Goal: Task Accomplishment & Management: Manage account settings

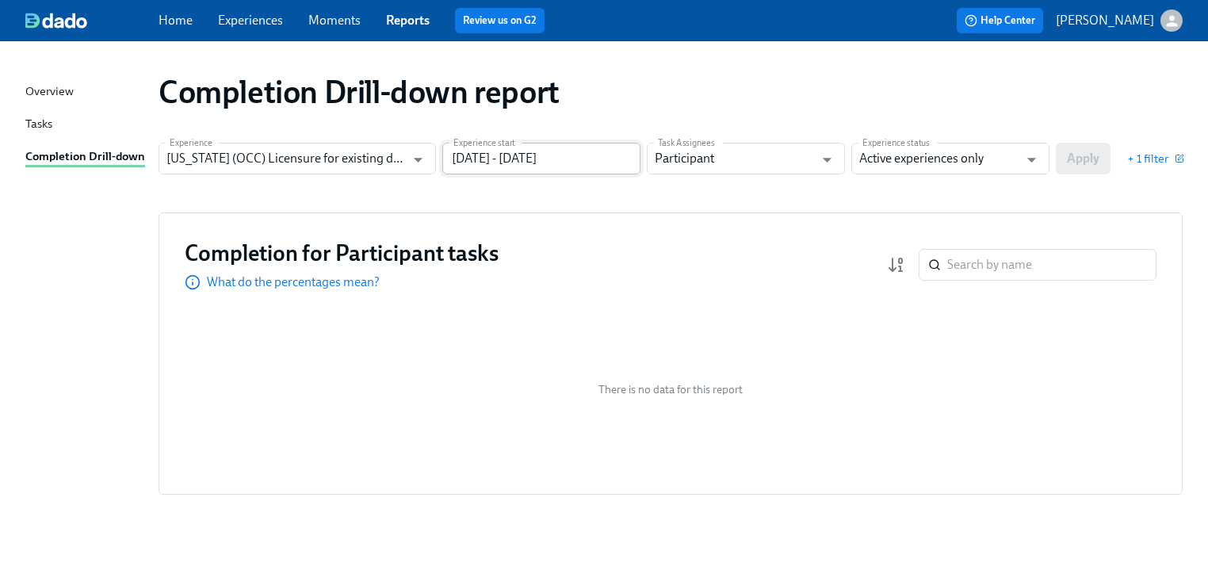
click at [612, 155] on input "[DATE] - [DATE]" at bounding box center [541, 159] width 198 height 32
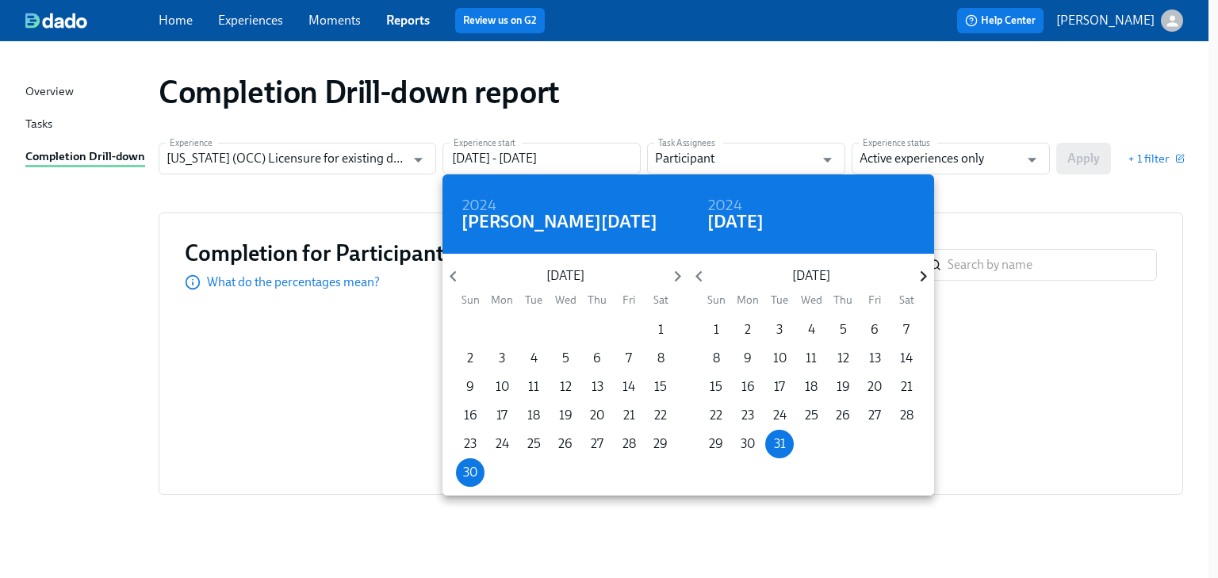
click at [923, 279] on icon "button" at bounding box center [923, 276] width 6 height 11
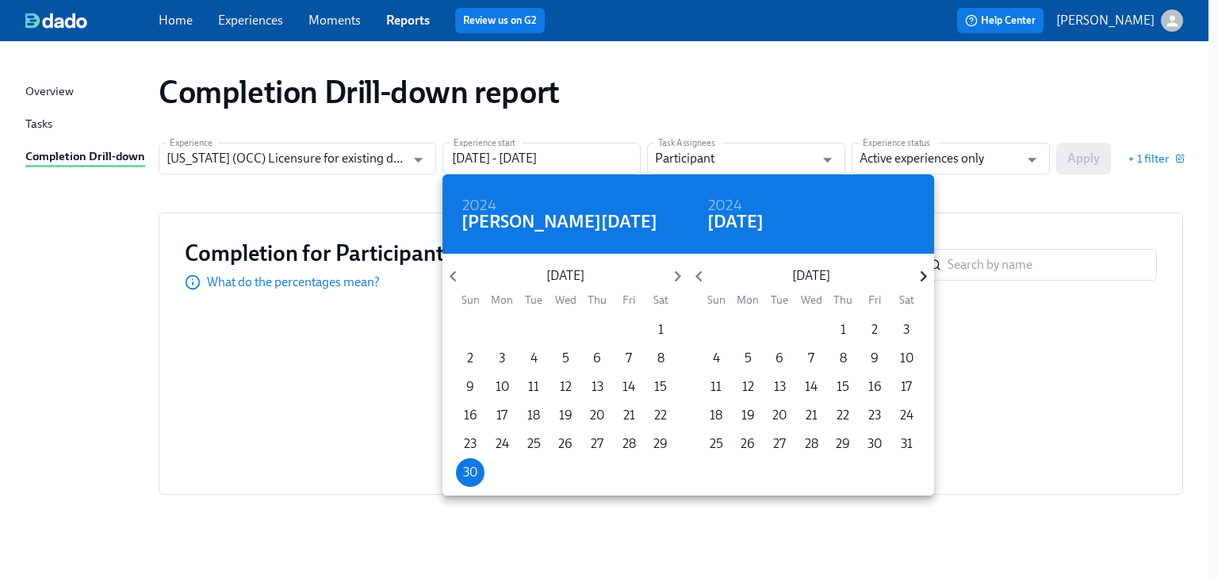
click at [923, 279] on icon "button" at bounding box center [923, 276] width 6 height 11
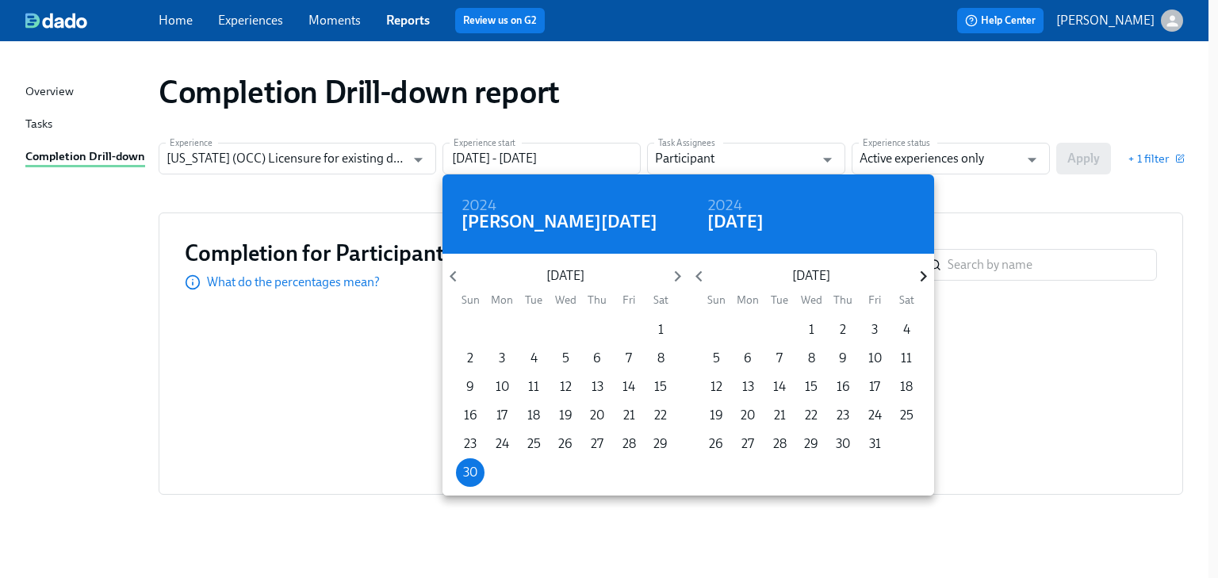
click at [923, 279] on icon "button" at bounding box center [923, 276] width 6 height 11
click at [801, 441] on span "31" at bounding box center [811, 443] width 29 height 17
type input "[DATE] - [DATE]"
click at [1015, 178] on div at bounding box center [609, 289] width 1218 height 578
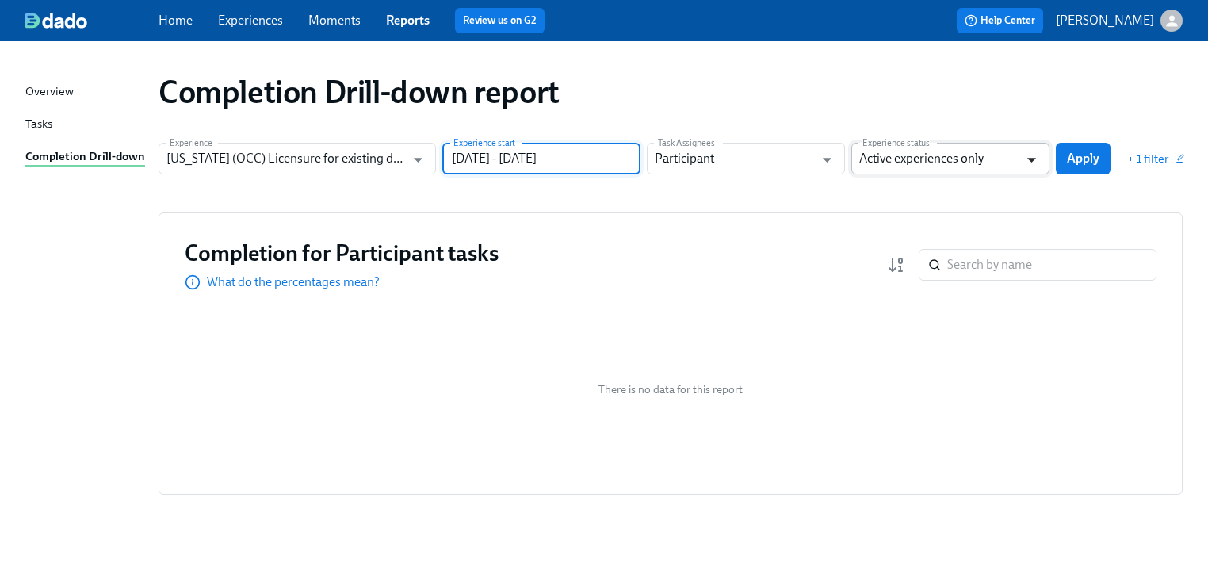
click at [1042, 155] on div "Active experiences only Experience status" at bounding box center [950, 159] width 198 height 32
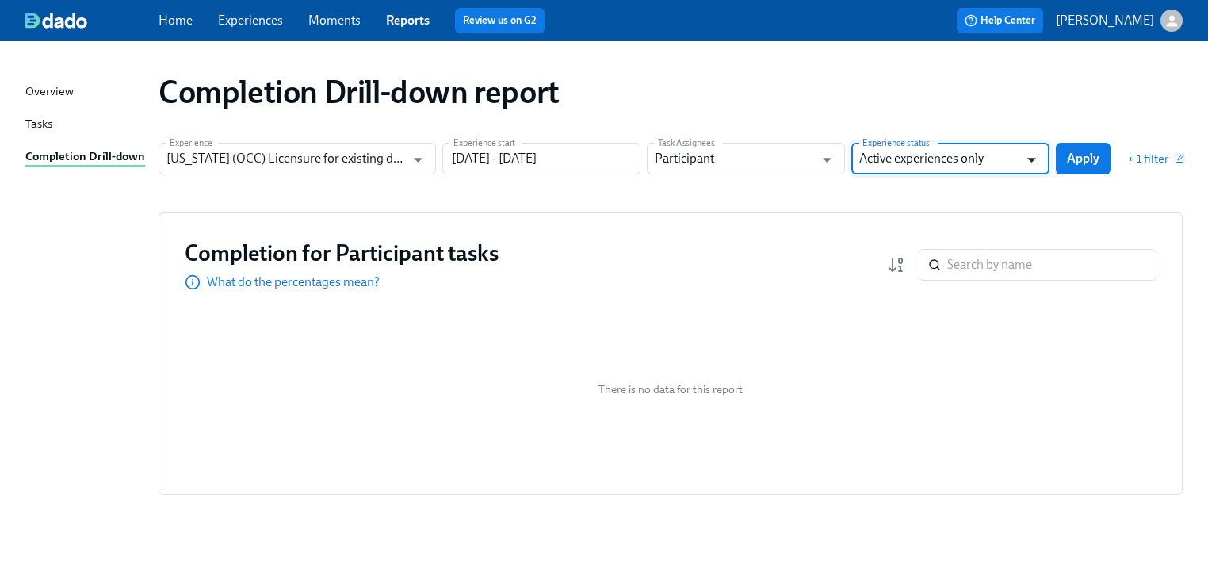
click at [1037, 159] on icon "Open" at bounding box center [1031, 159] width 21 height 21
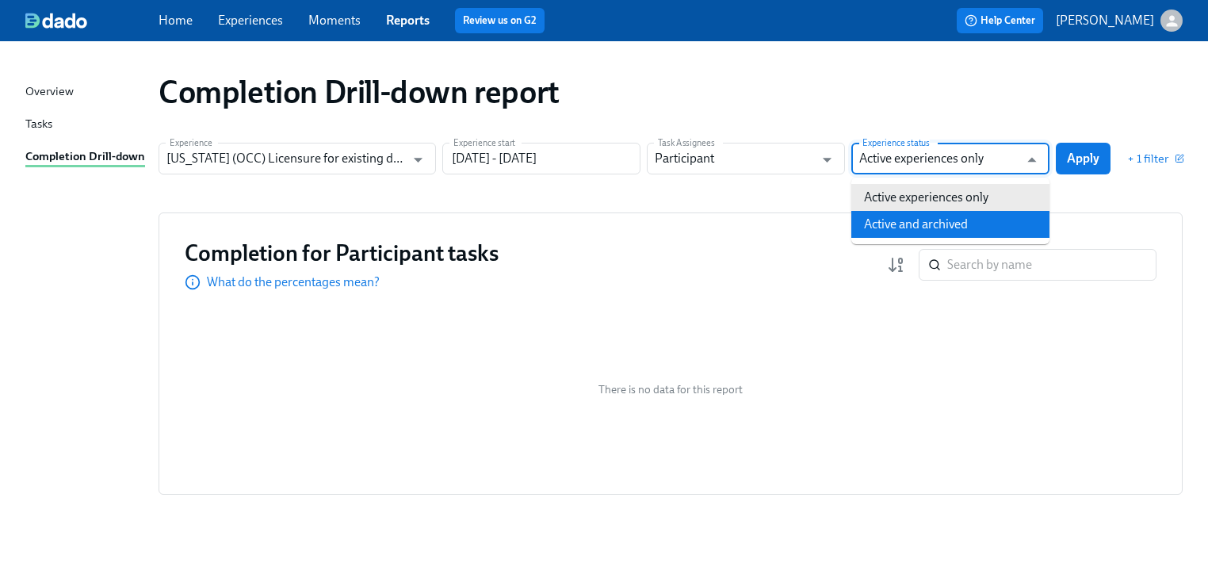
click at [976, 224] on li "Active and archived" at bounding box center [950, 224] width 198 height 27
type input "Active and archived"
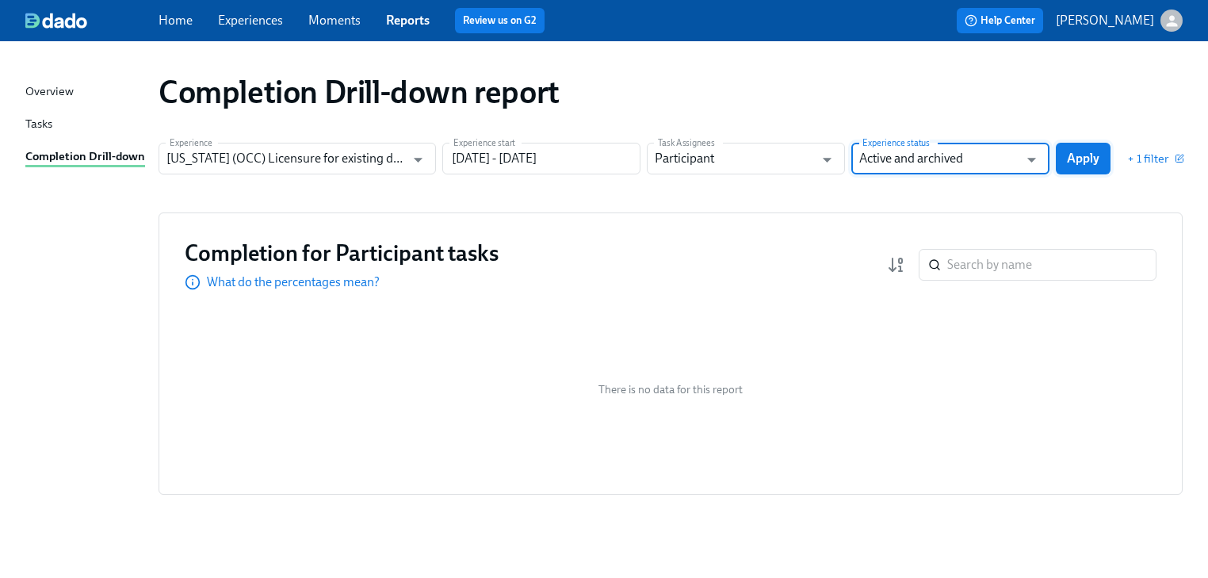
click at [1078, 156] on span "Apply" at bounding box center [1083, 159] width 33 height 16
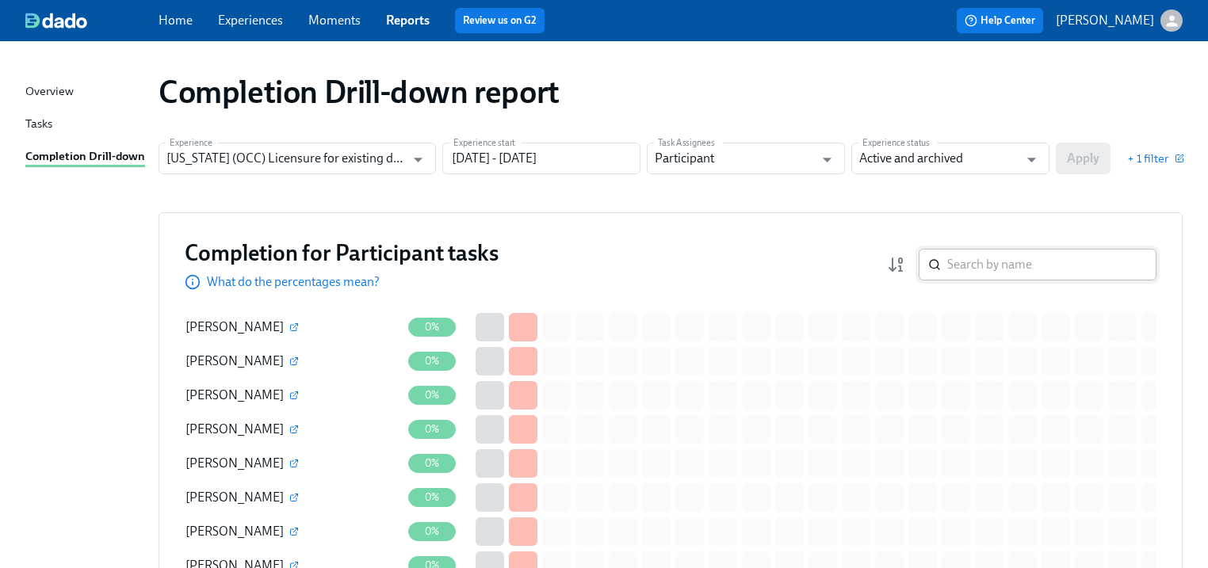
click at [1003, 251] on input "search" at bounding box center [1051, 265] width 209 height 32
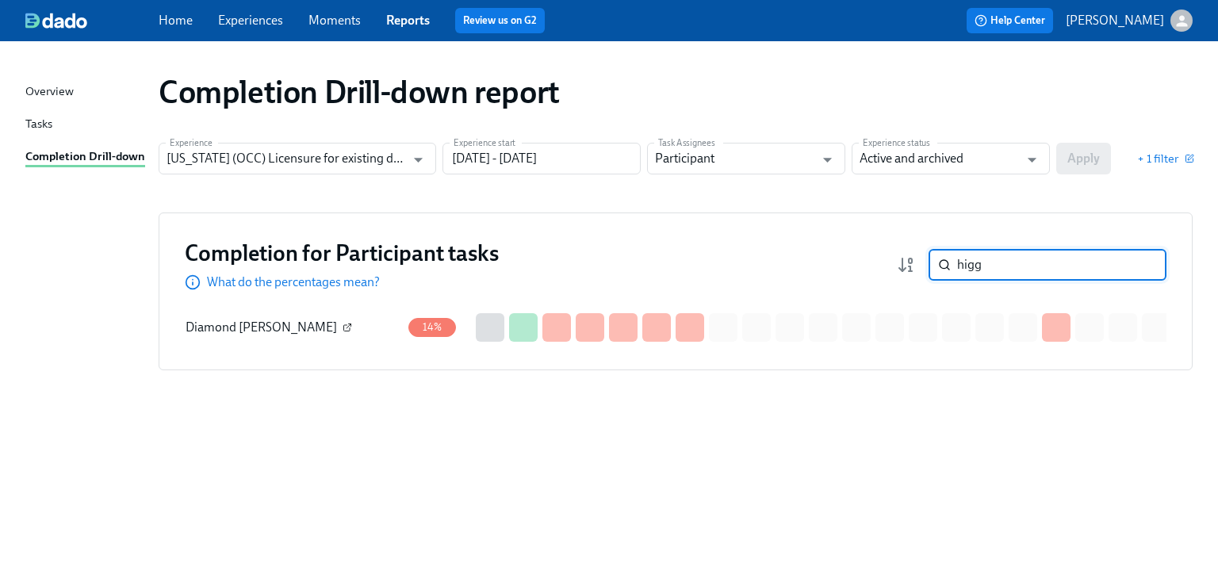
type input "higg"
click at [342, 329] on icon "button" at bounding box center [347, 328] width 10 height 10
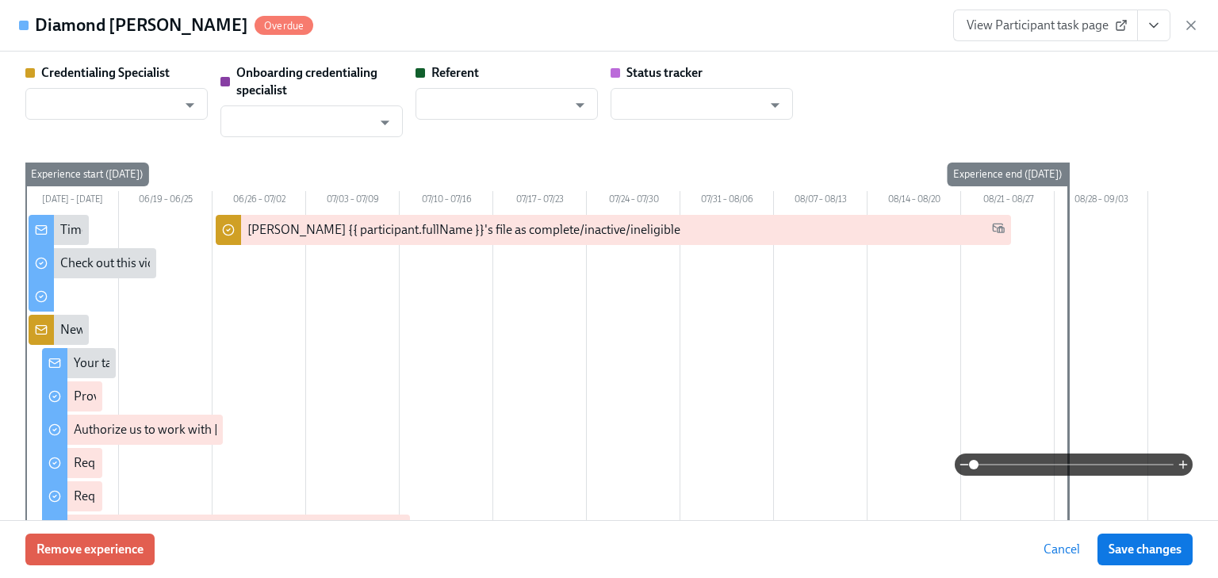
type input "[PERSON_NAME]"
type input "Dado Customer Support"
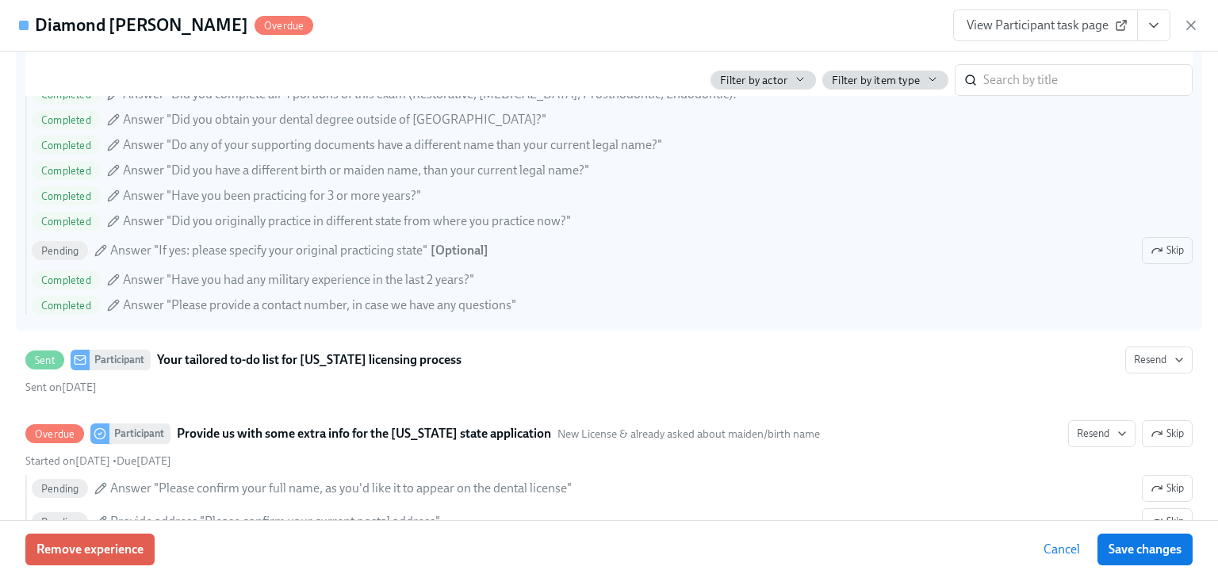
scroll to position [1205, 0]
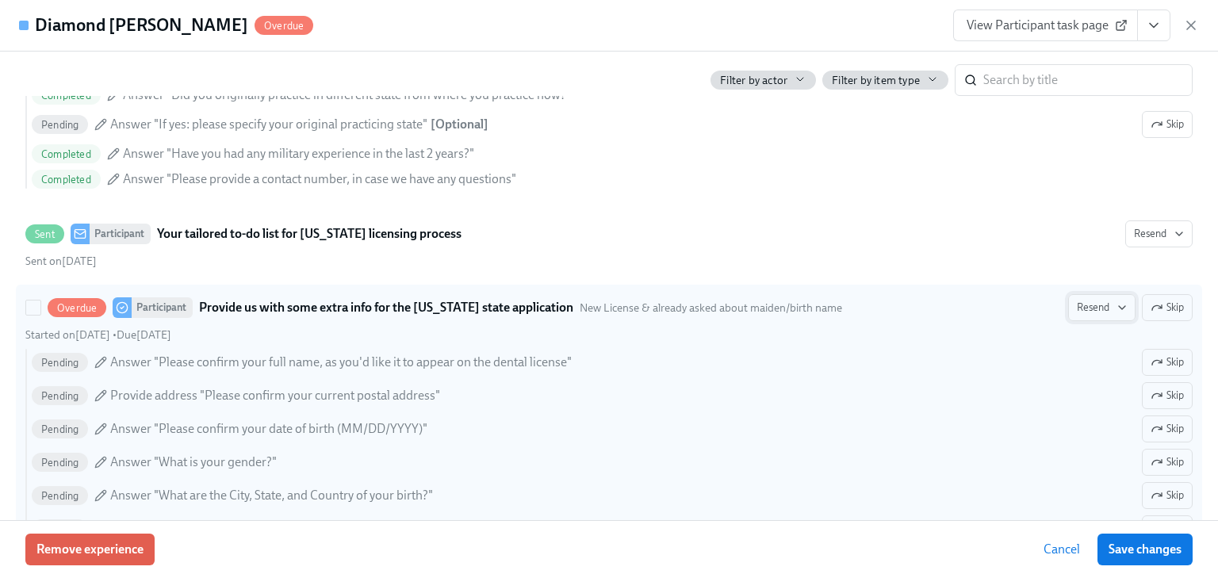
click at [1093, 304] on span "Resend" at bounding box center [1102, 308] width 50 height 16
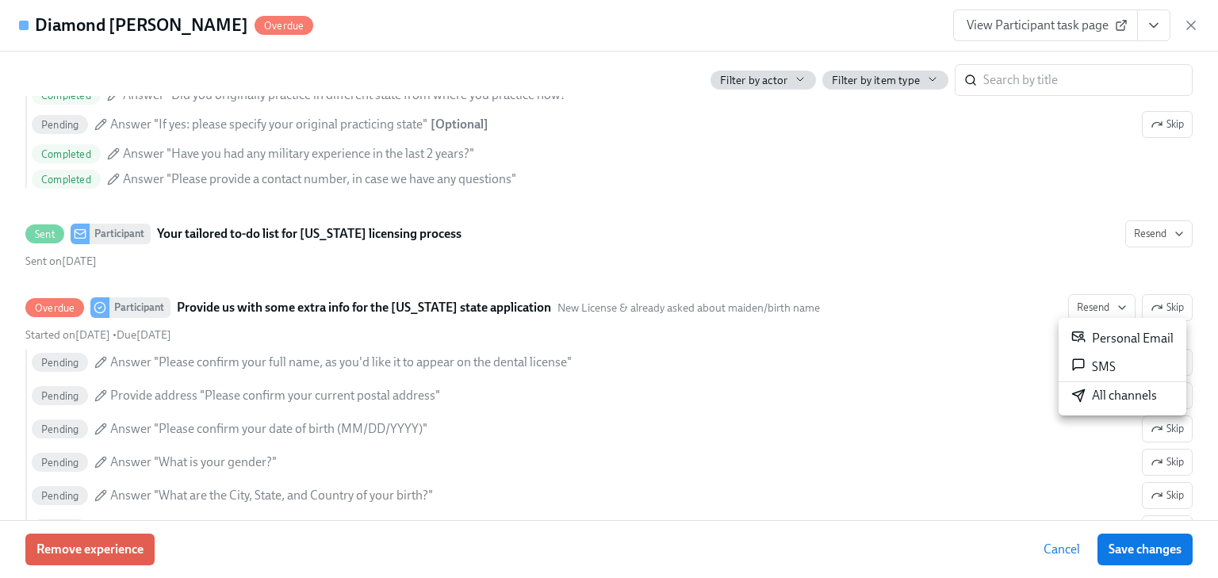
click at [1100, 337] on div "Personal Email" at bounding box center [1122, 338] width 102 height 19
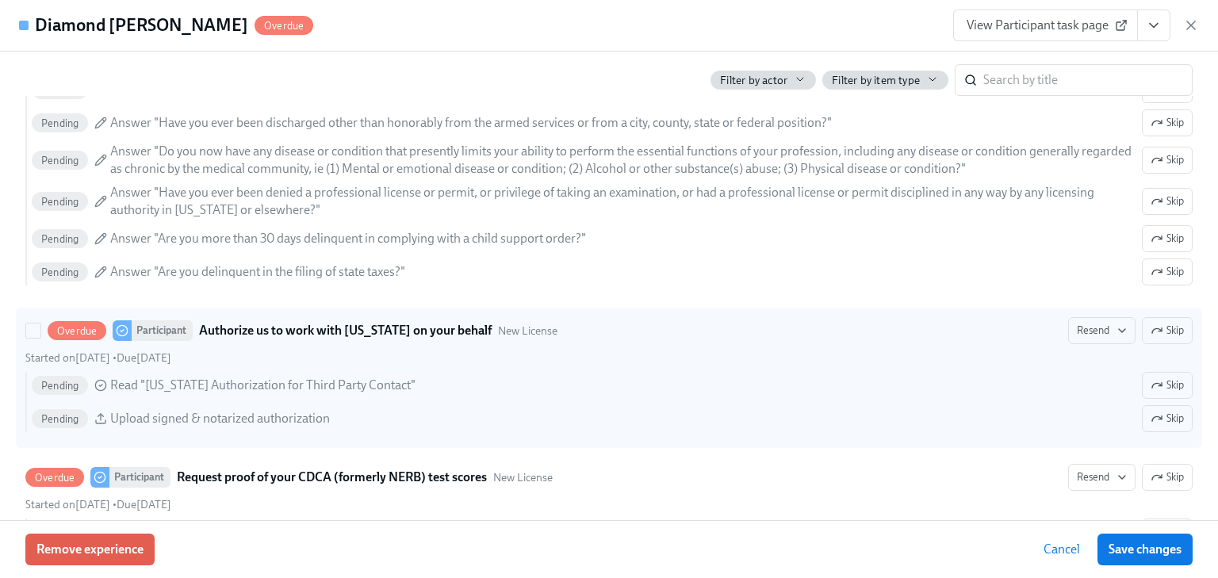
scroll to position [2537, 0]
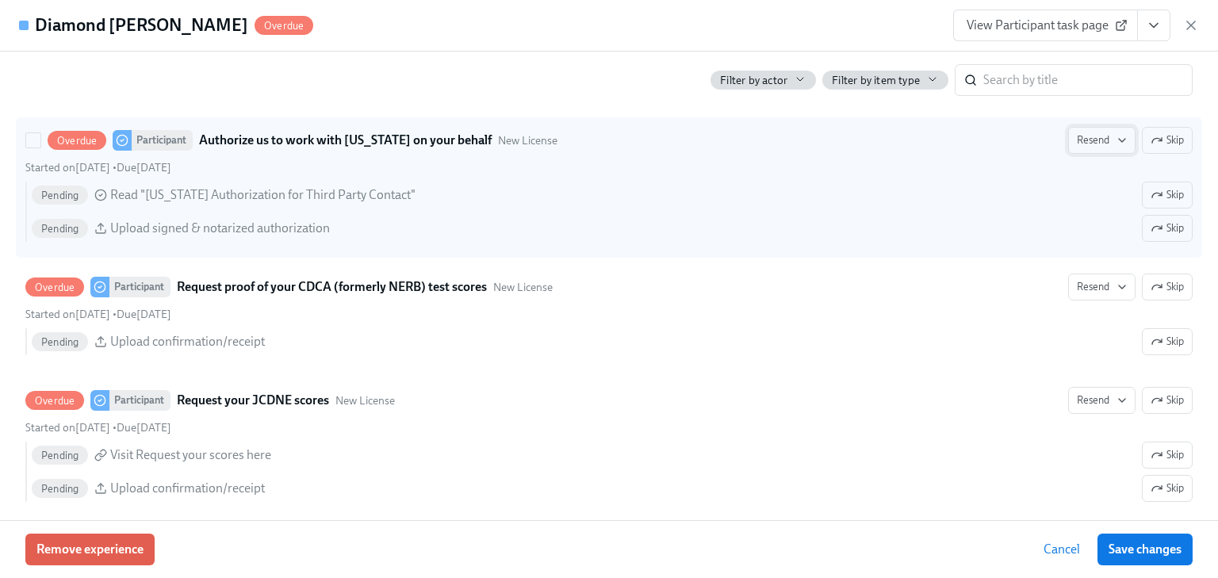
click at [1081, 136] on span "Resend" at bounding box center [1102, 140] width 50 height 16
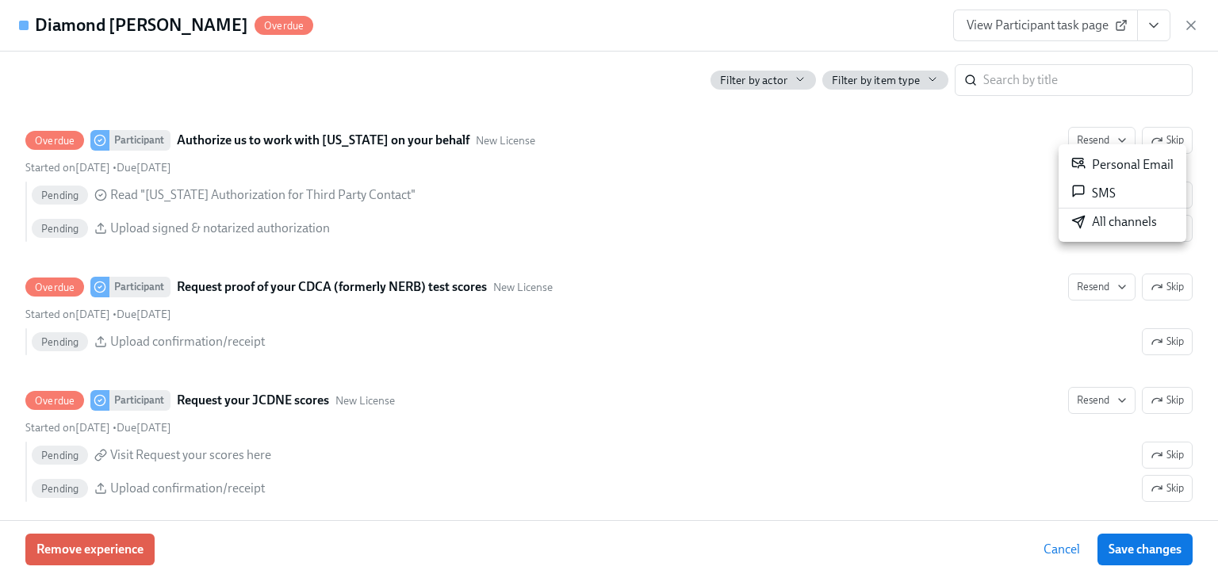
click at [1101, 163] on div "Personal Email" at bounding box center [1122, 164] width 102 height 19
click at [1077, 277] on div at bounding box center [609, 289] width 1218 height 578
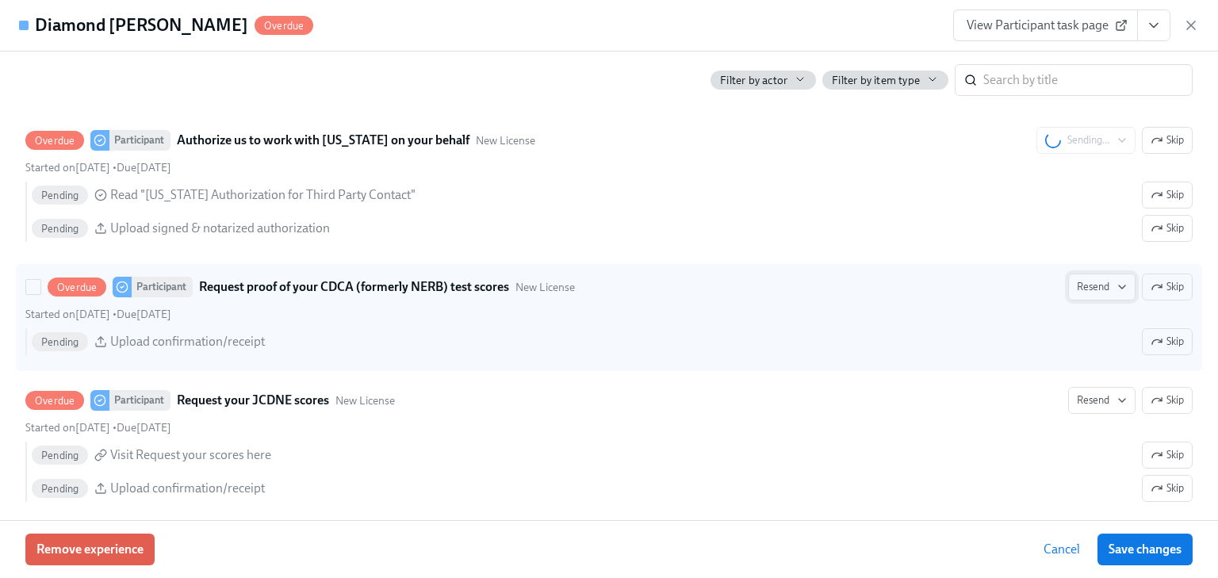
click at [1077, 279] on span "Resend" at bounding box center [1102, 287] width 50 height 16
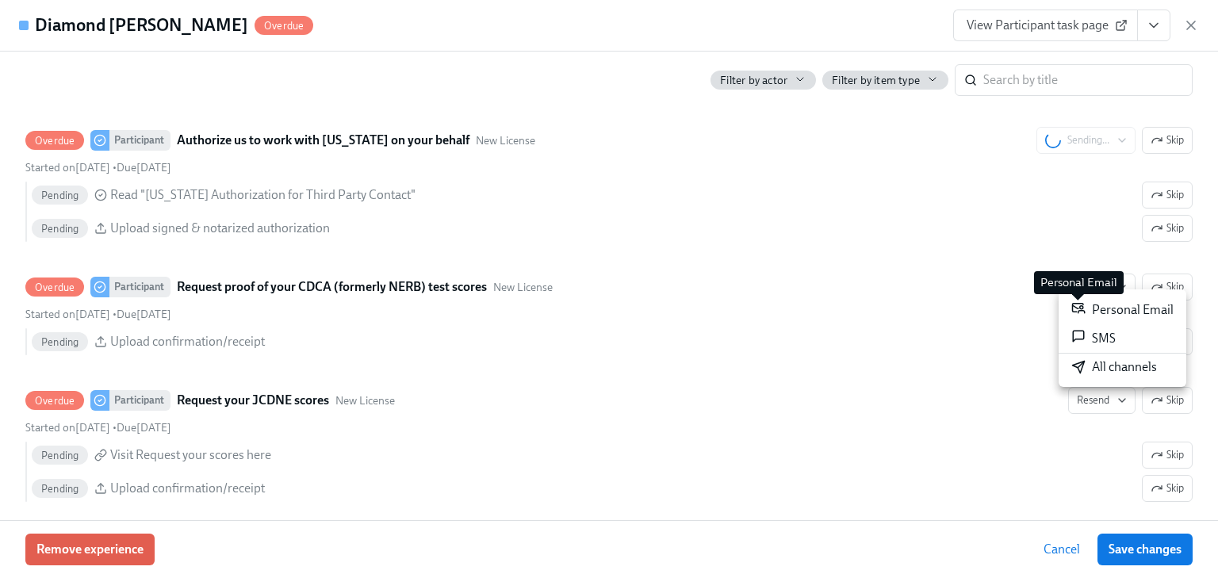
click at [1081, 308] on icon at bounding box center [1079, 309] width 12 height 10
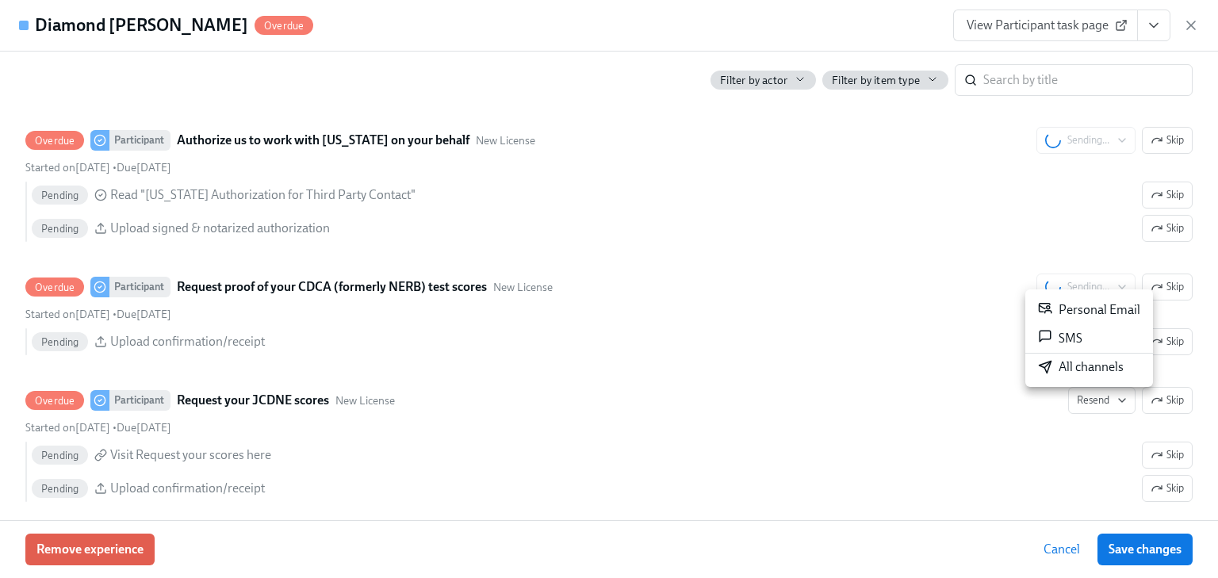
click at [1090, 398] on div at bounding box center [609, 289] width 1218 height 578
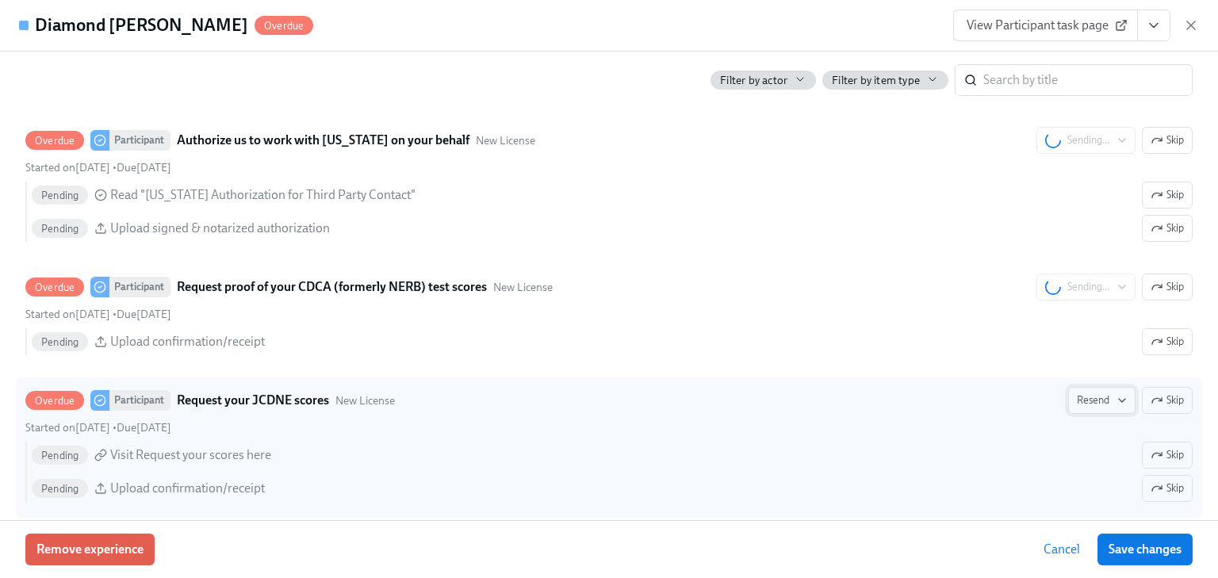
click at [1090, 392] on span "Resend" at bounding box center [1102, 400] width 50 height 16
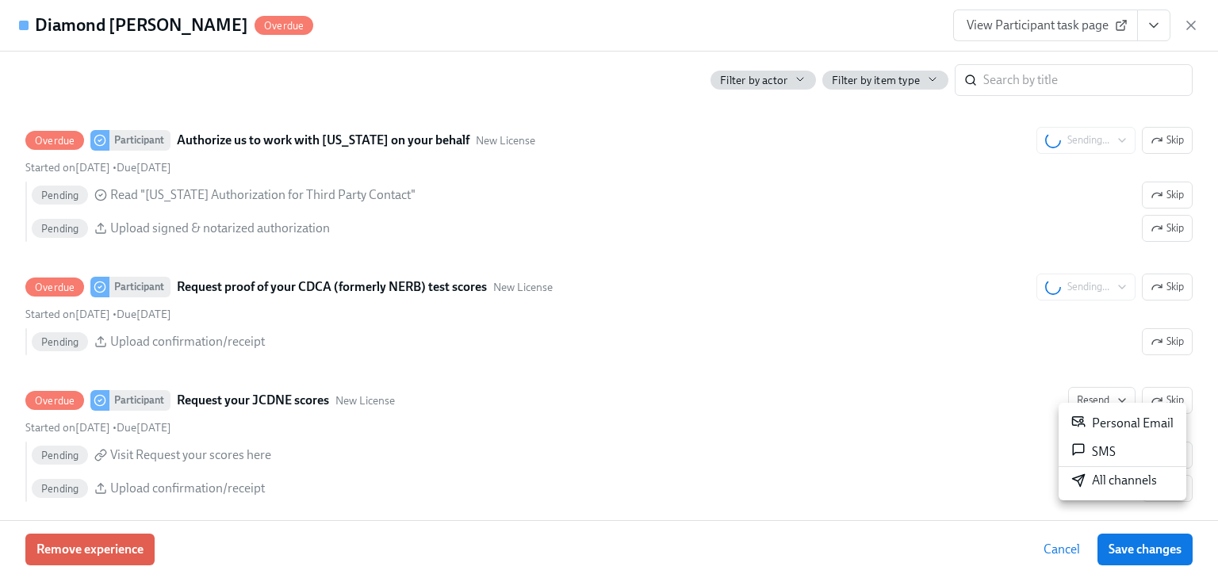
click at [1091, 419] on div "Personal Email" at bounding box center [1122, 423] width 102 height 19
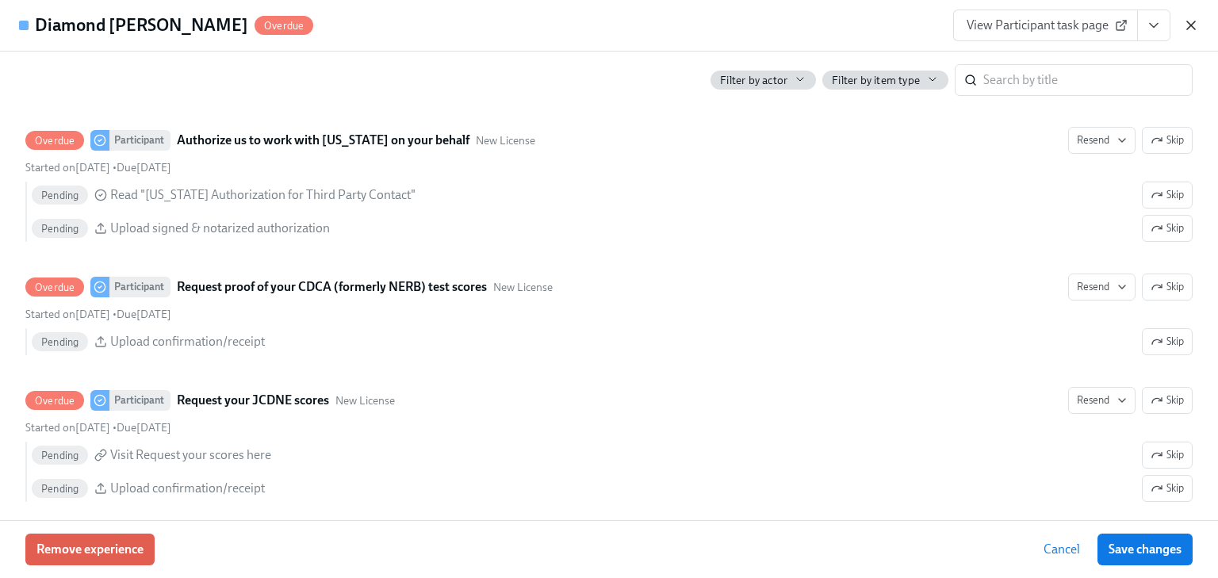
click at [1189, 16] on div "View Participant task page" at bounding box center [1076, 26] width 246 height 32
click at [1186, 22] on icon "button" at bounding box center [1191, 25] width 16 height 16
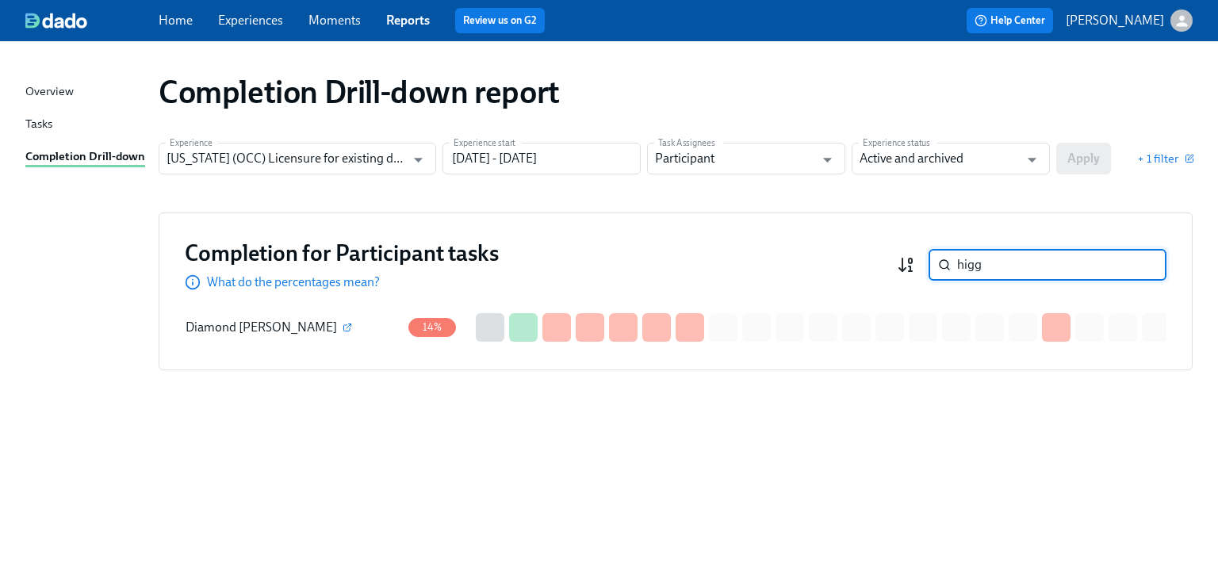
drag, startPoint x: 1000, startPoint y: 258, endPoint x: 897, endPoint y: 271, distance: 104.6
click at [896, 271] on div "Completion for Participant tasks What do the percentages mean? higg ​" at bounding box center [675, 265] width 981 height 52
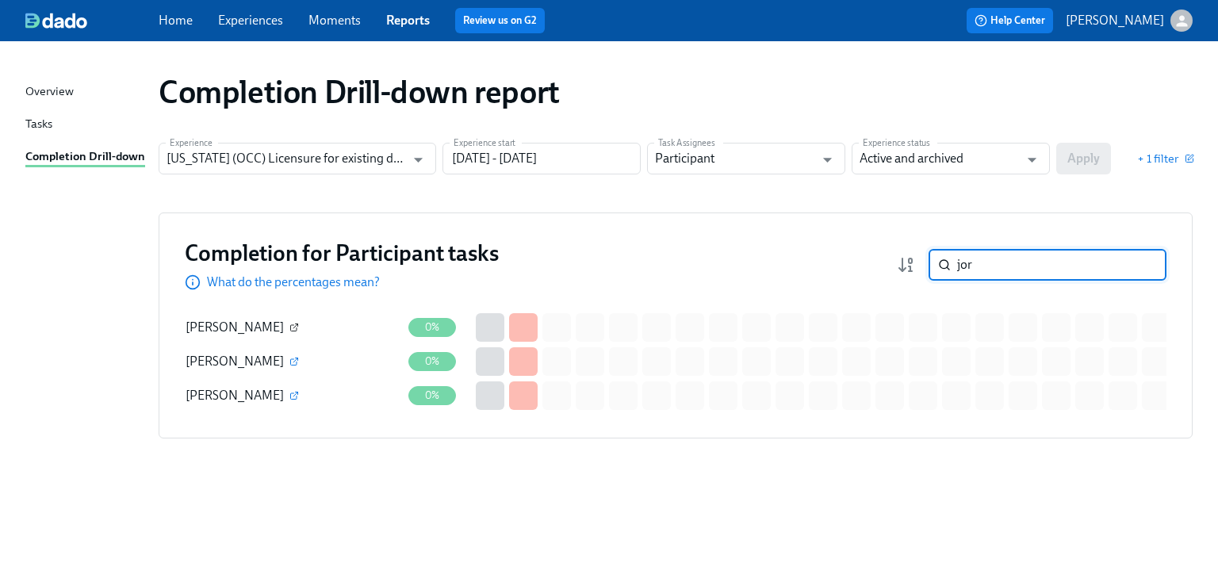
type input "jor"
click at [297, 327] on icon "button" at bounding box center [294, 328] width 10 height 10
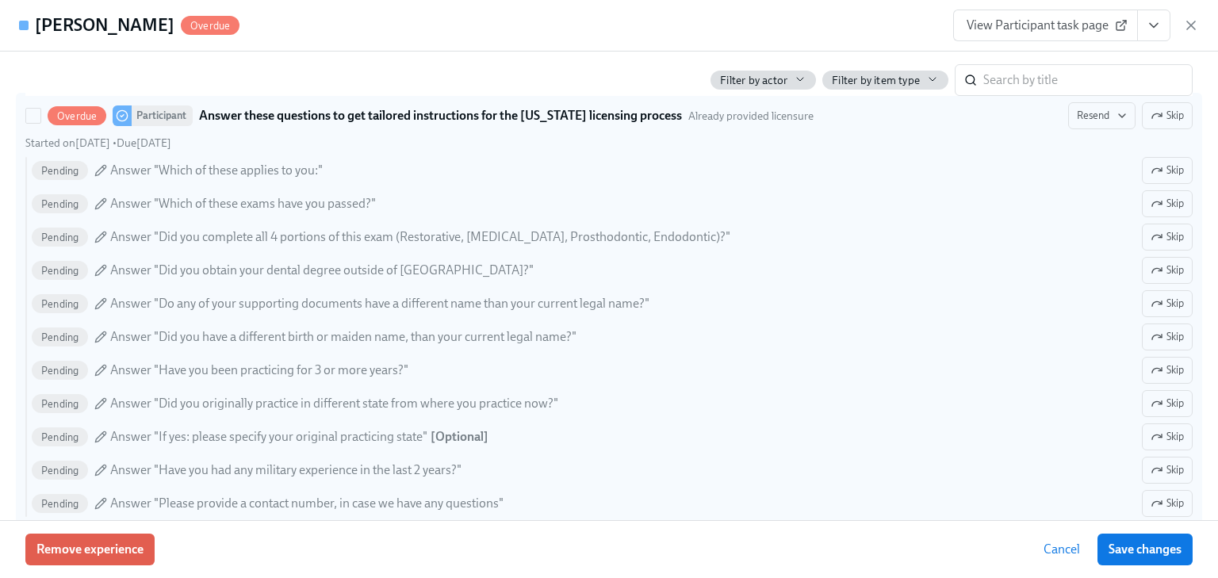
scroll to position [698, 0]
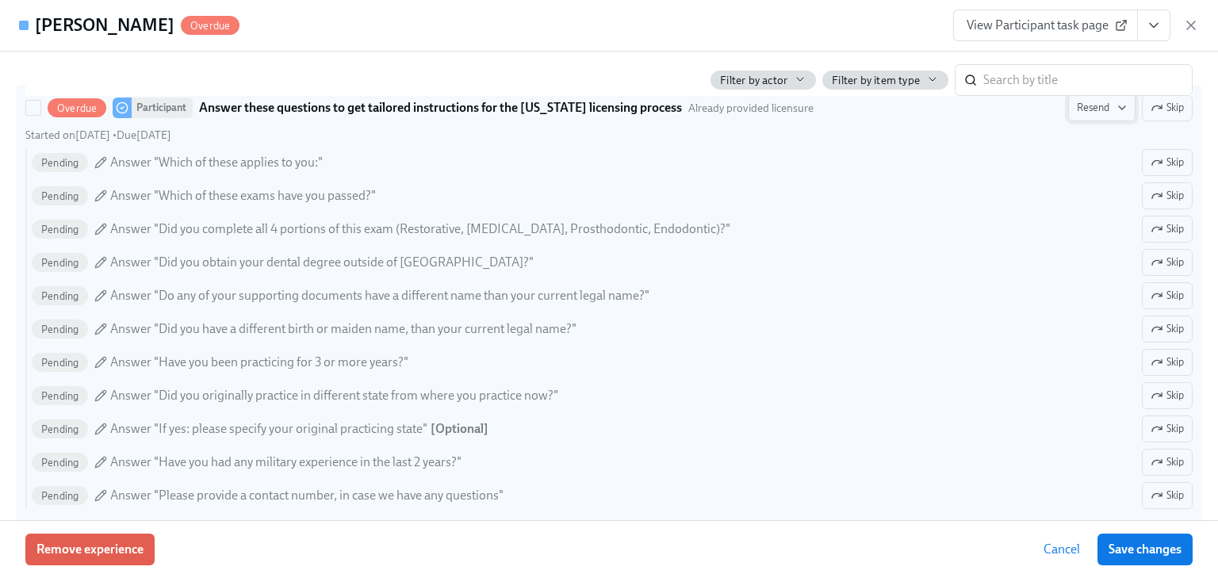
click at [1084, 107] on span "Resend" at bounding box center [1102, 108] width 50 height 16
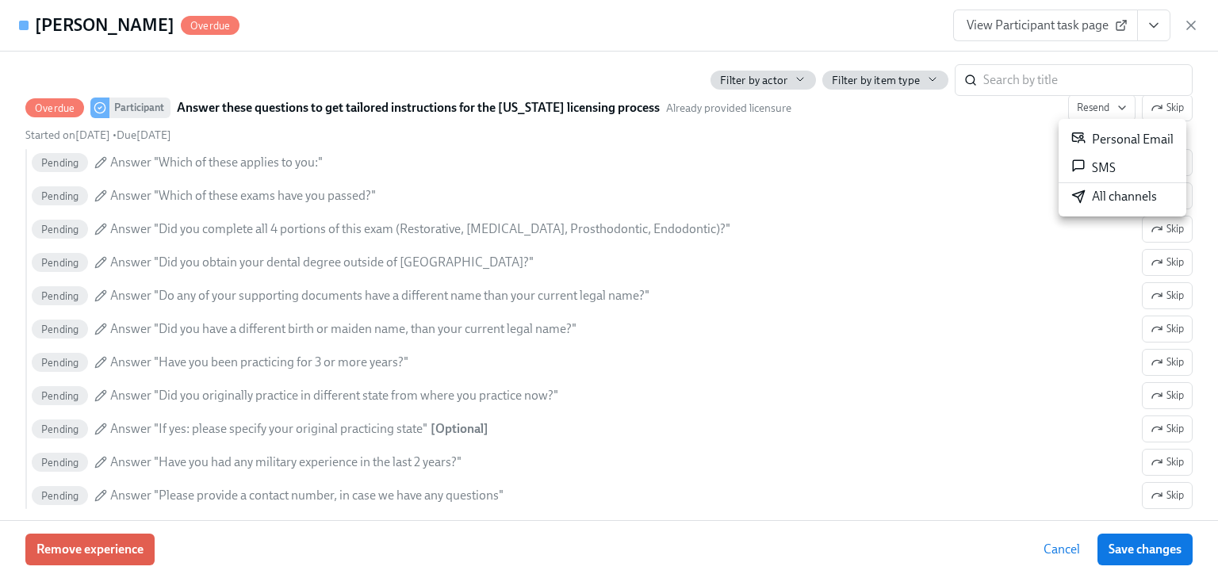
click at [1102, 133] on div "Personal Email" at bounding box center [1122, 139] width 102 height 19
drag, startPoint x: 1211, startPoint y: 344, endPoint x: 1214, endPoint y: 368, distance: 24.0
click at [1214, 368] on div at bounding box center [609, 289] width 1218 height 578
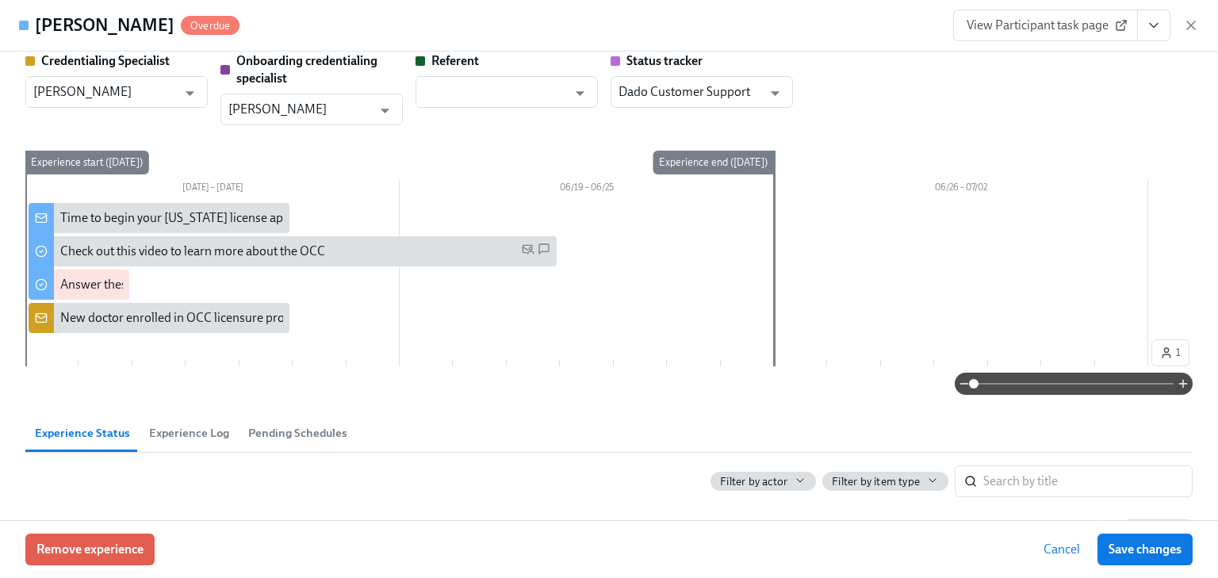
scroll to position [0, 0]
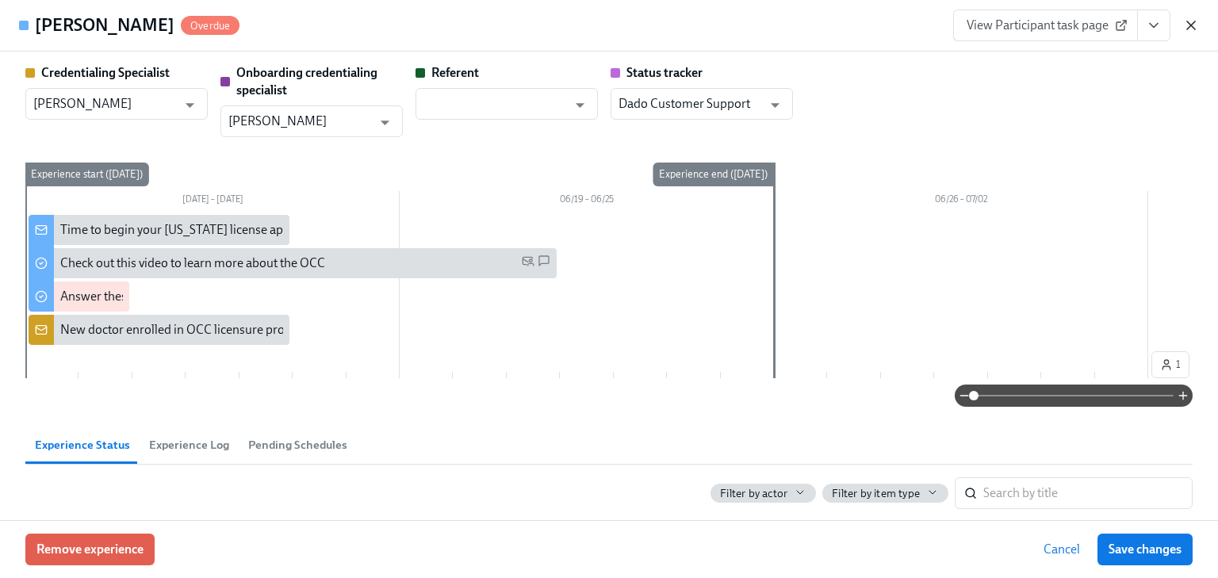
click at [1191, 25] on icon "button" at bounding box center [1191, 25] width 8 height 8
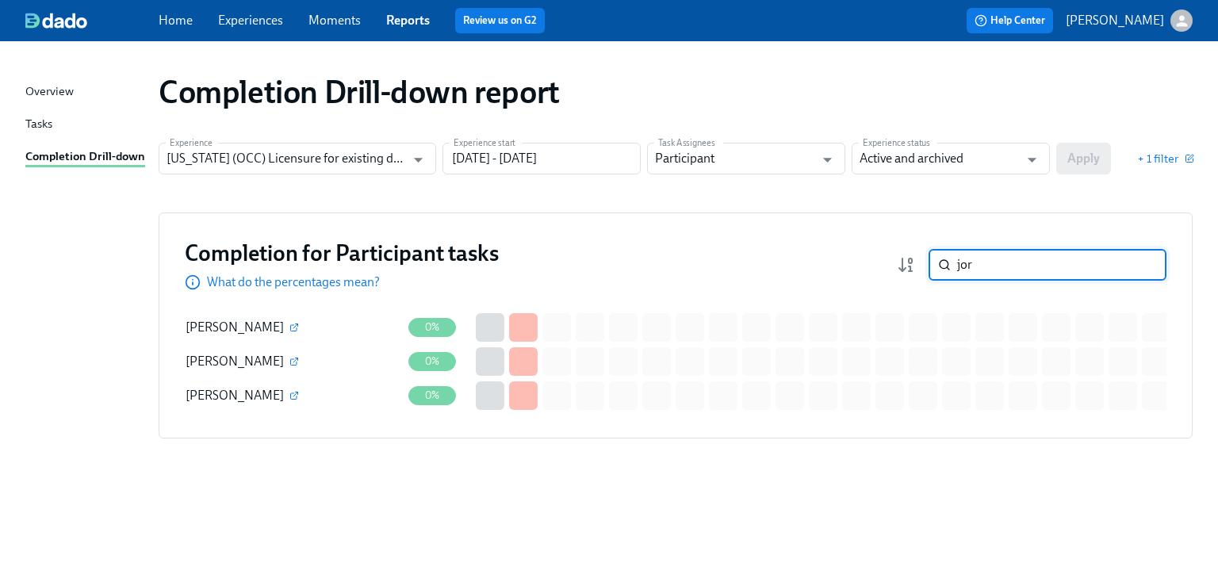
drag, startPoint x: 995, startPoint y: 260, endPoint x: 916, endPoint y: 265, distance: 79.4
click at [916, 265] on div "jor ​" at bounding box center [1032, 265] width 270 height 32
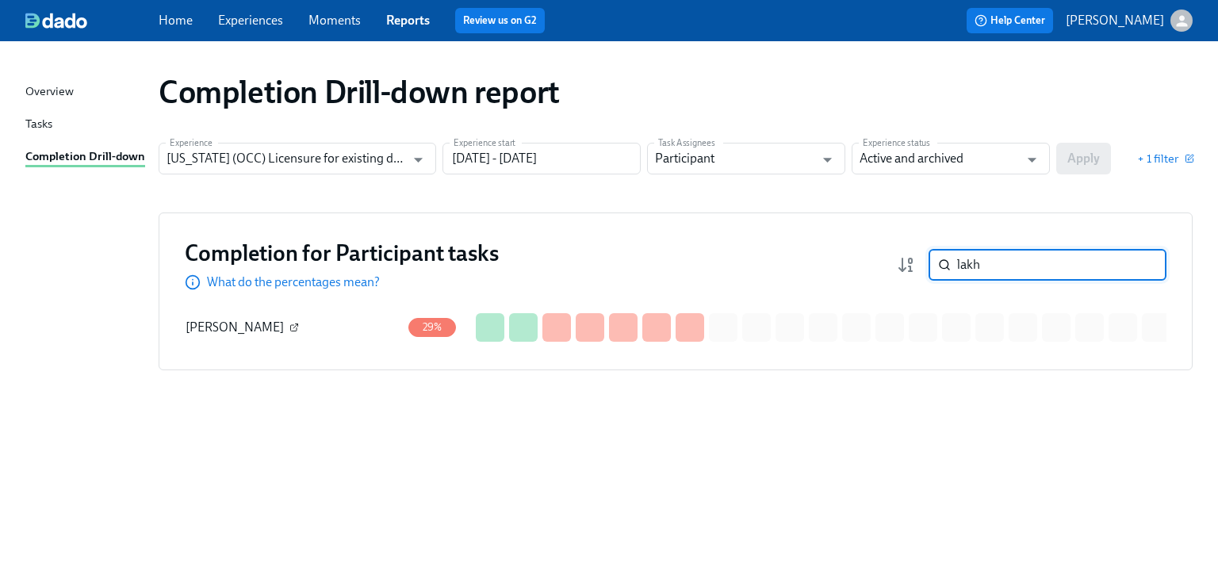
type input "lakh"
click at [289, 326] on icon "button" at bounding box center [294, 328] width 10 height 10
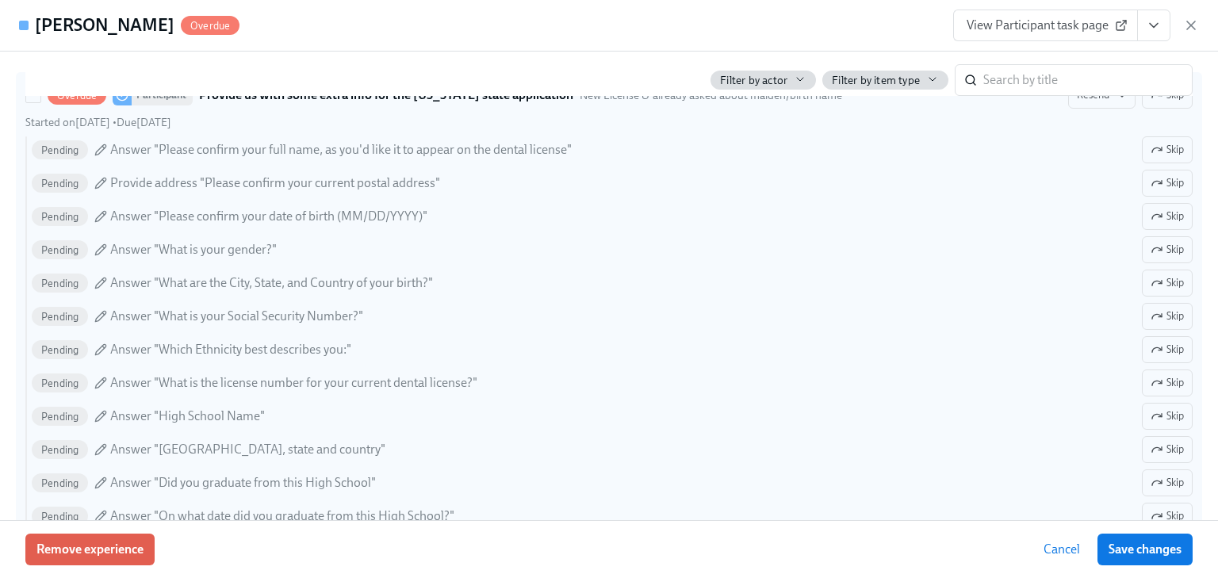
scroll to position [1205, 0]
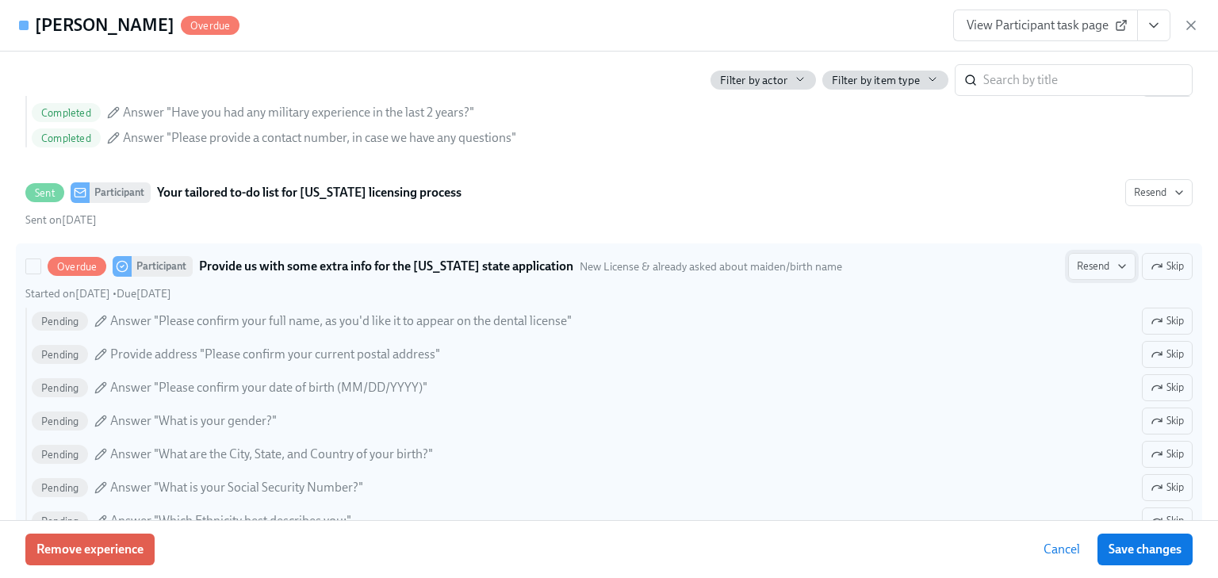
click at [1091, 258] on span "Resend" at bounding box center [1102, 266] width 50 height 16
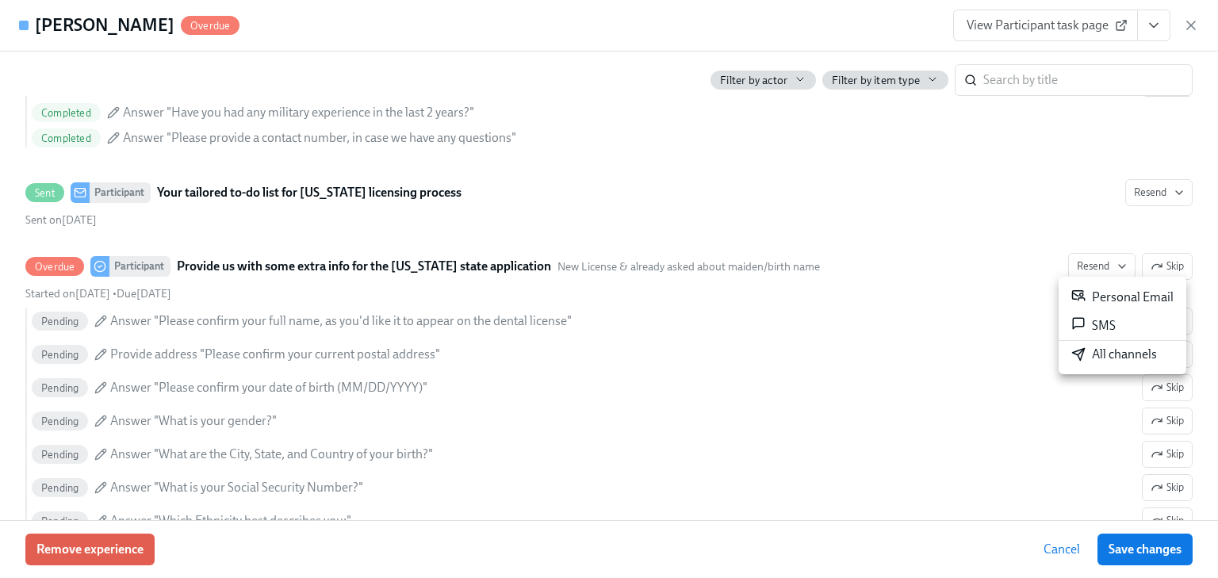
click at [1095, 300] on div "Personal Email" at bounding box center [1122, 297] width 102 height 19
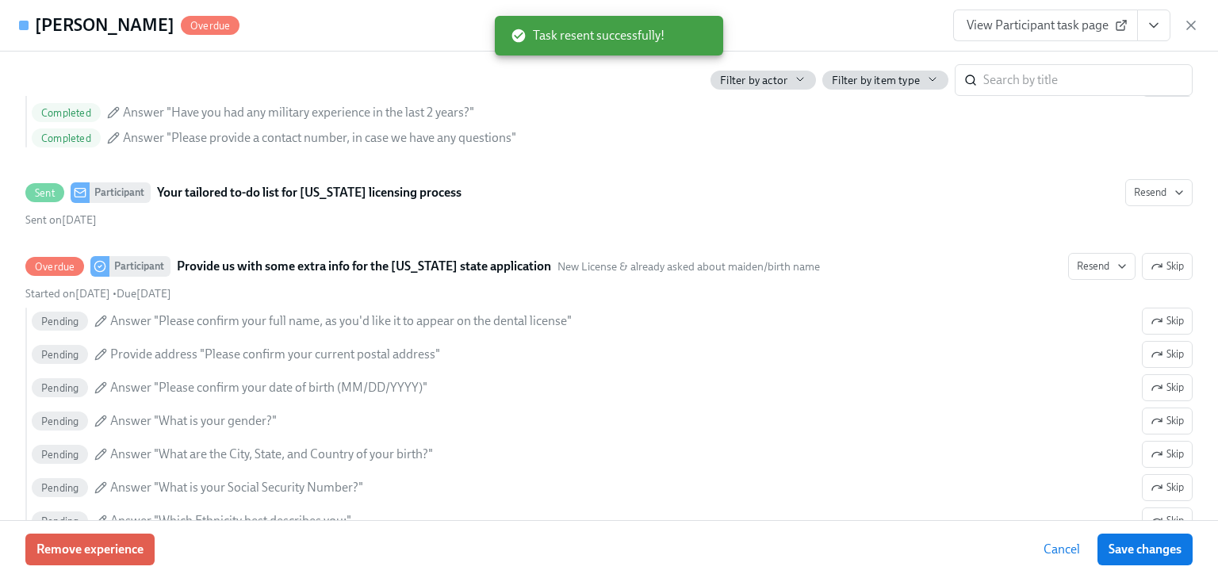
click at [1191, 24] on icon "button" at bounding box center [1191, 25] width 8 height 8
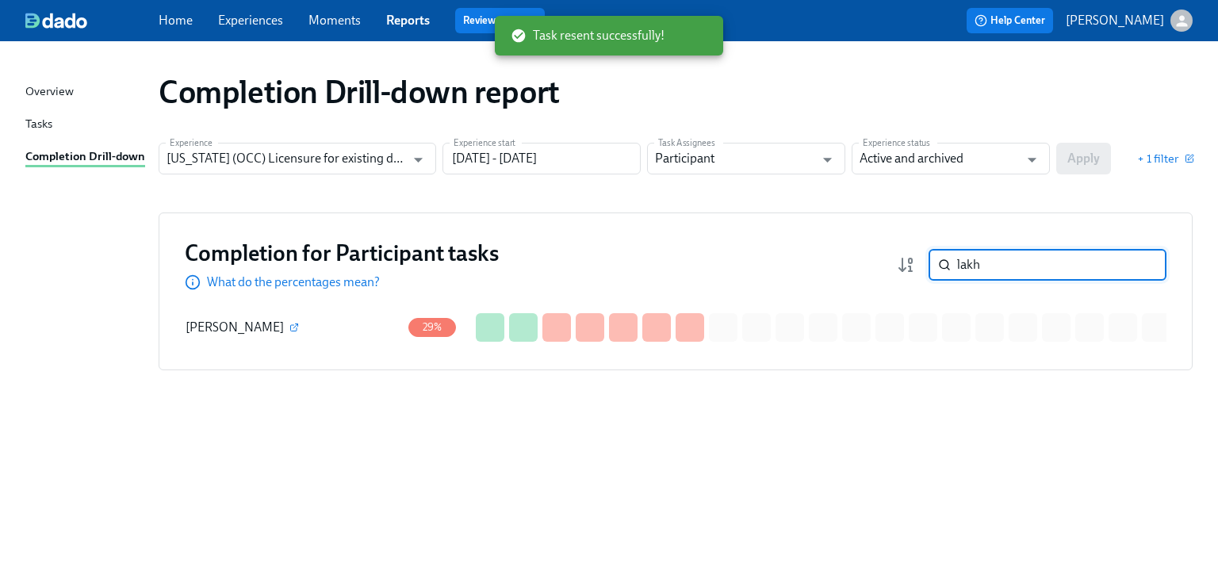
drag, startPoint x: 1034, startPoint y: 261, endPoint x: 921, endPoint y: 258, distance: 112.6
click at [921, 258] on div "lakh ​" at bounding box center [1032, 265] width 270 height 32
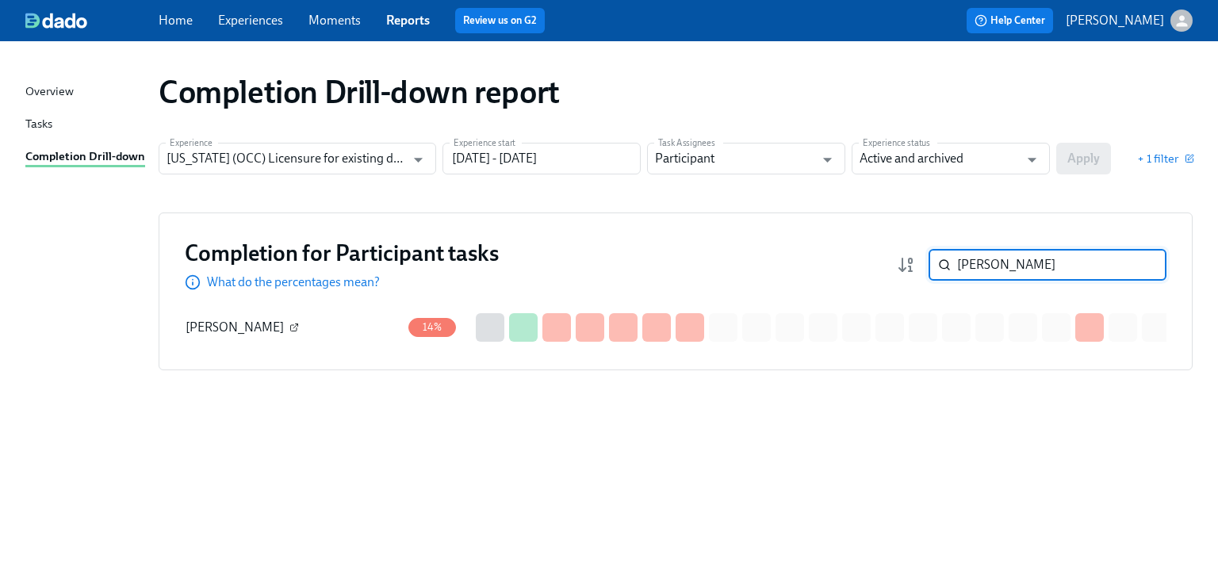
type input "[PERSON_NAME]"
click at [293, 325] on icon "button" at bounding box center [295, 325] width 5 height 5
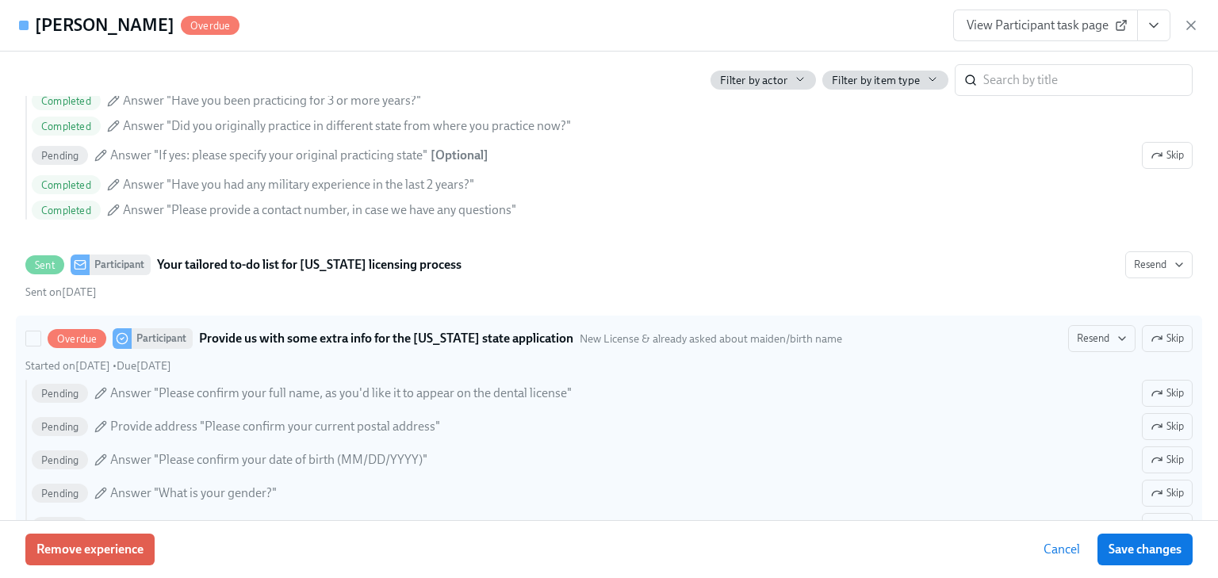
scroll to position [1142, 0]
click at [1077, 341] on span "Resend" at bounding box center [1102, 338] width 50 height 16
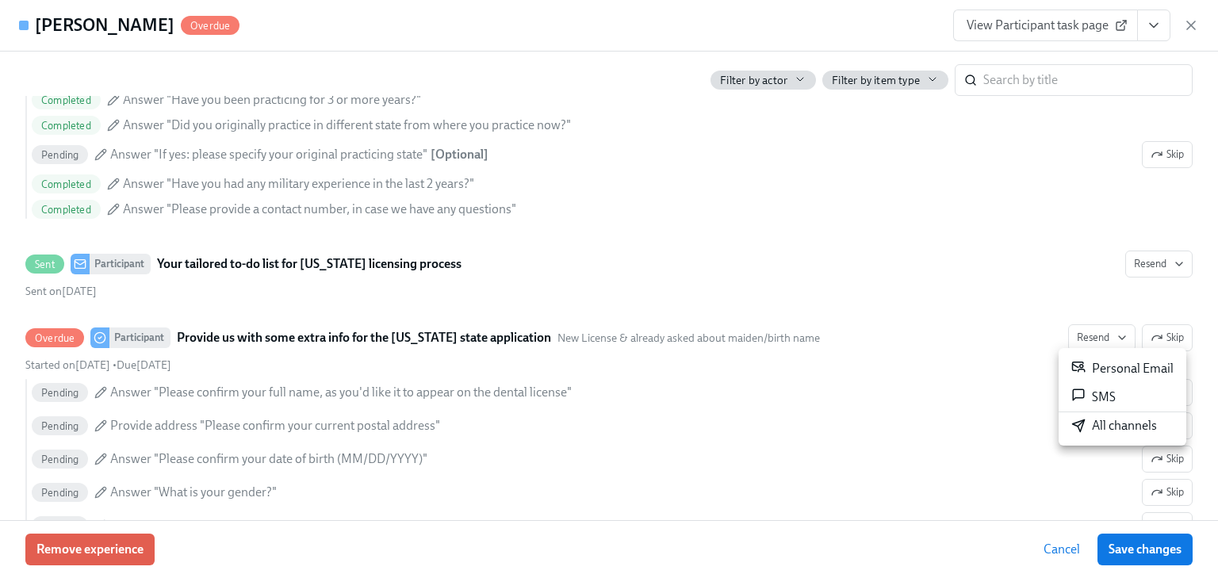
click at [1094, 366] on div "Personal Email" at bounding box center [1122, 368] width 102 height 19
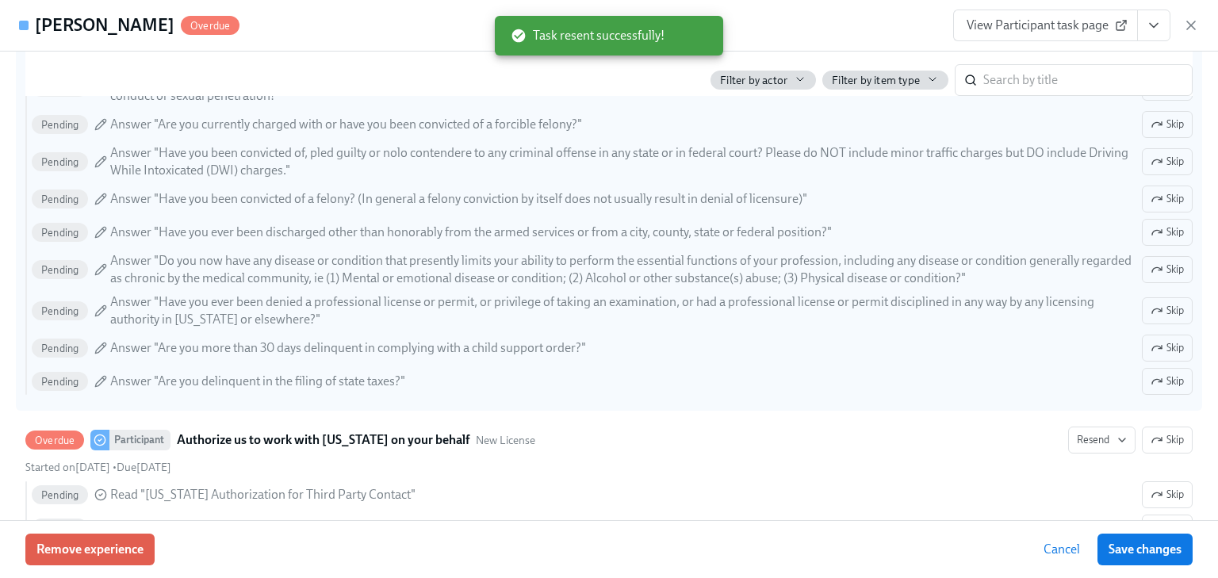
scroll to position [2600, 0]
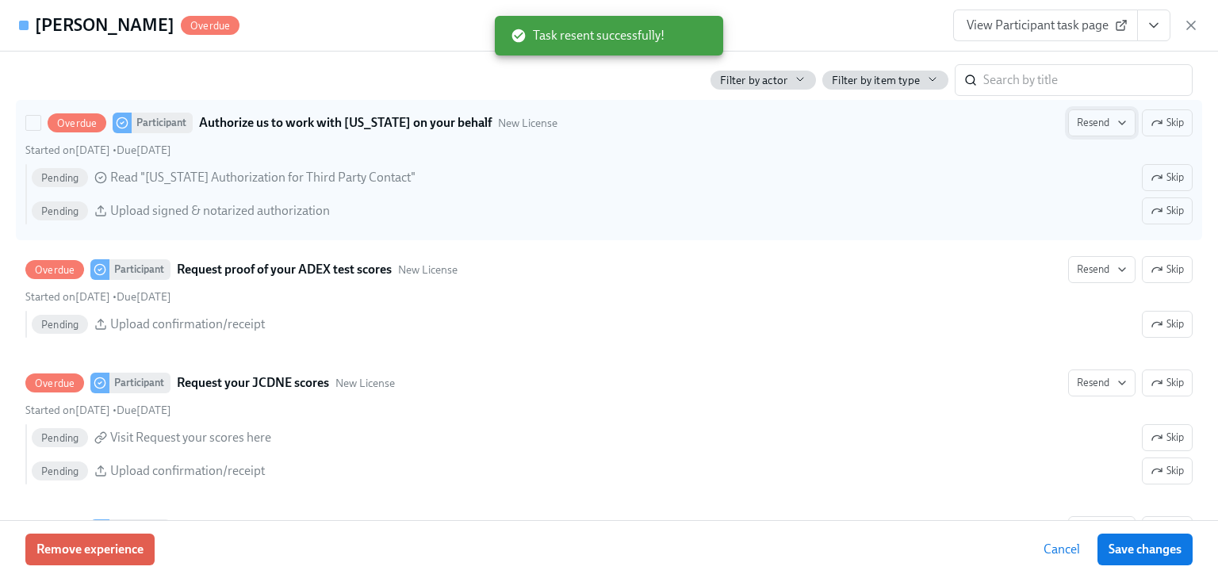
click at [1100, 115] on span "Resend" at bounding box center [1102, 123] width 50 height 16
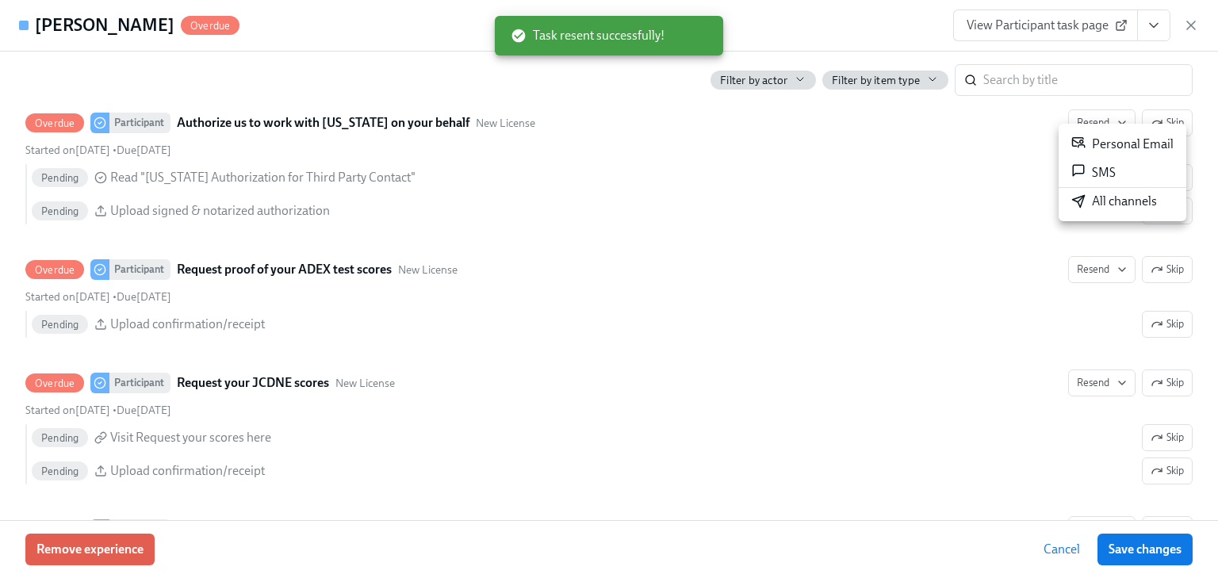
click at [1102, 136] on div "Personal Email" at bounding box center [1122, 144] width 102 height 19
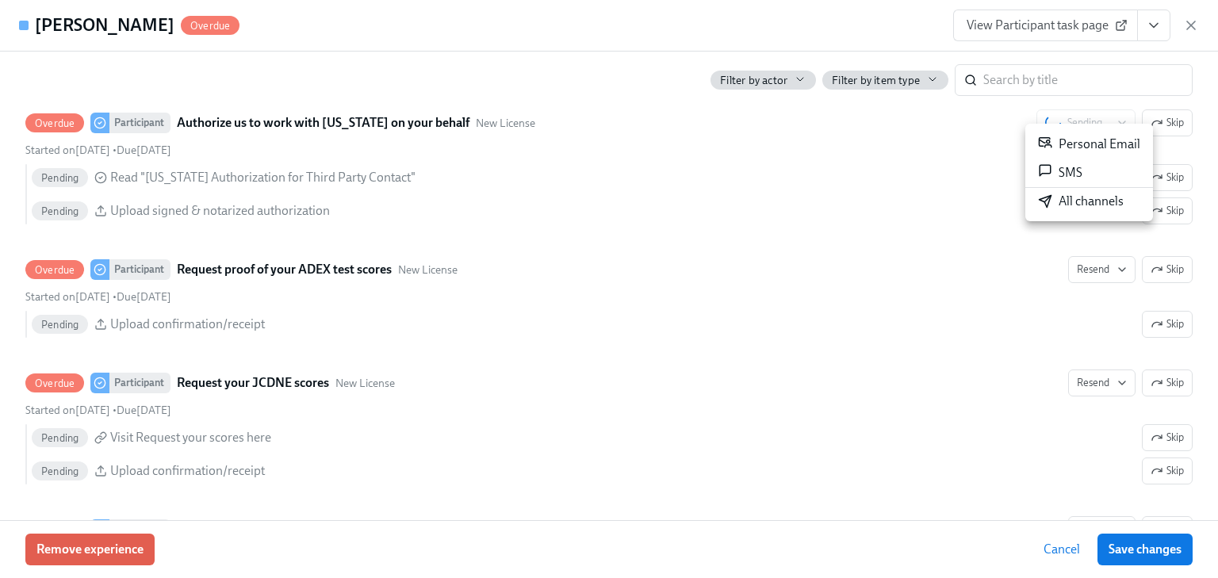
click at [1075, 259] on div at bounding box center [609, 289] width 1218 height 578
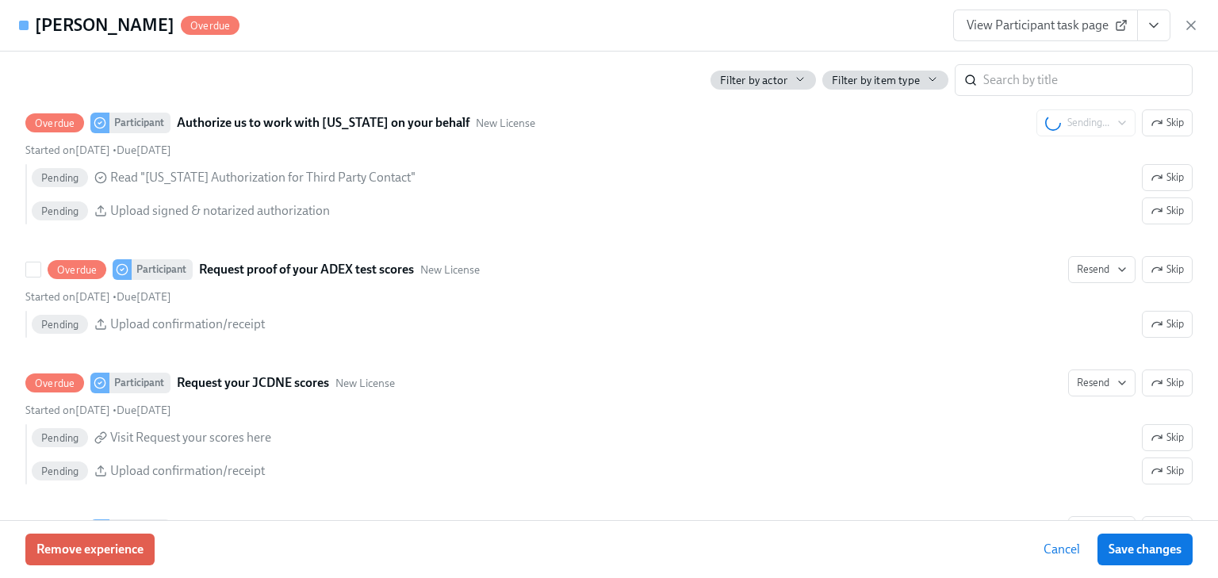
click at [1077, 262] on span "Resend" at bounding box center [1102, 270] width 50 height 16
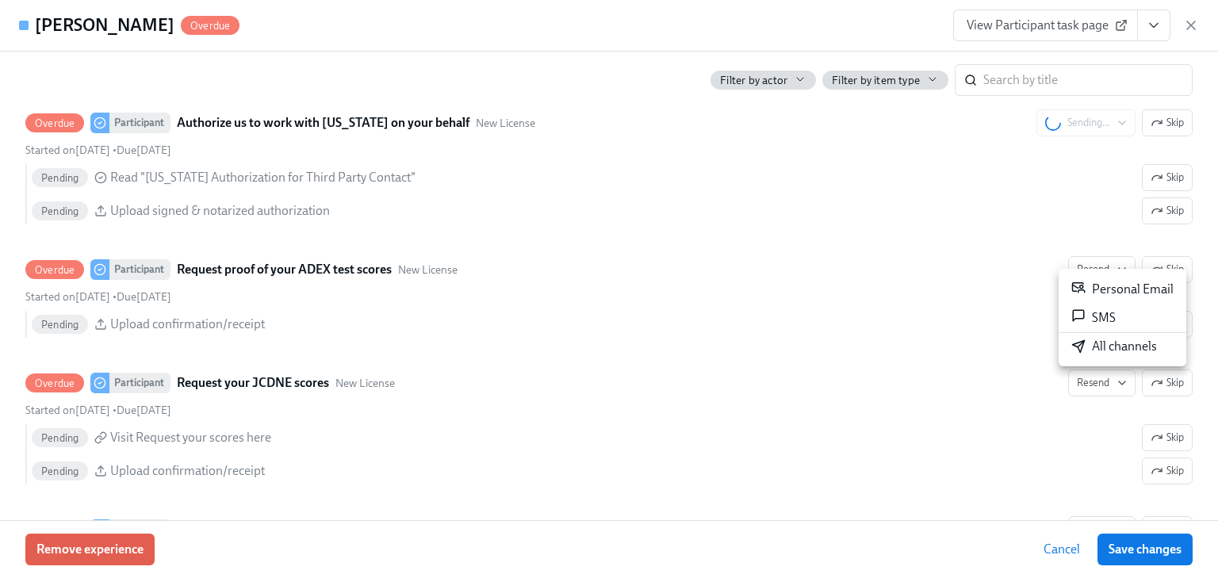
click at [1083, 287] on icon at bounding box center [1078, 287] width 14 height 14
